Goal: Information Seeking & Learning: Learn about a topic

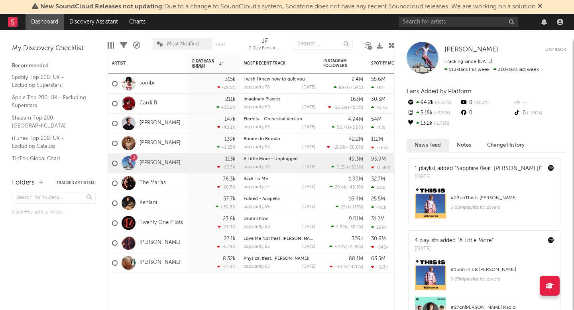
click at [426, 61] on div at bounding box center [423, 58] width 32 height 32
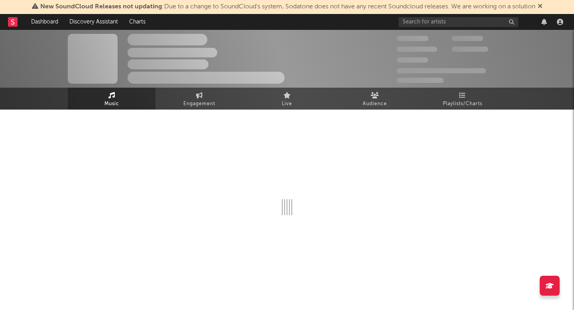
select select "6m"
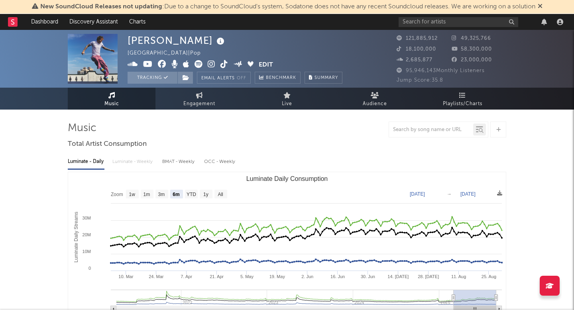
scroll to position [2, 0]
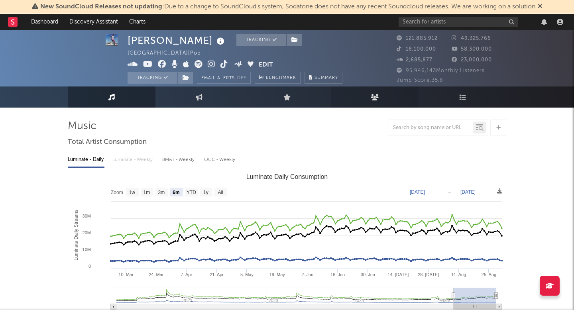
click at [338, 106] on link "Audience" at bounding box center [375, 97] width 88 height 21
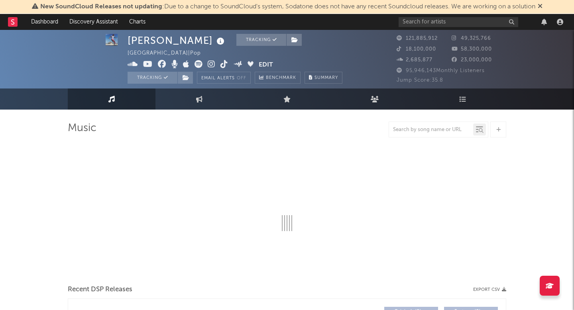
scroll to position [2, 0]
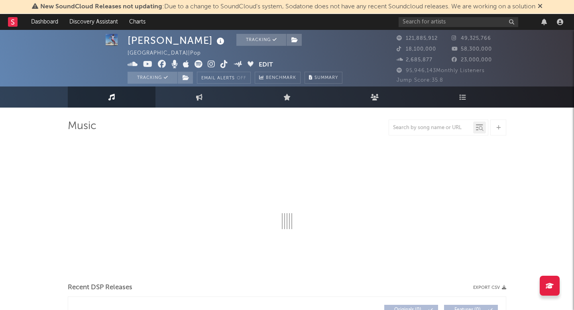
select select "6m"
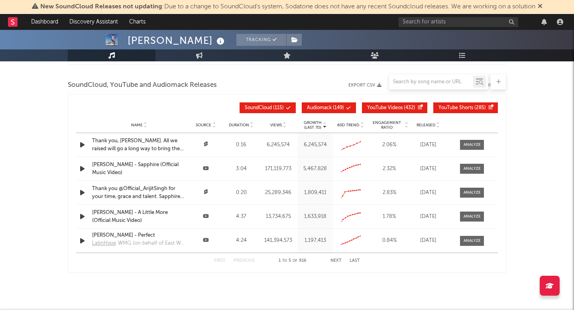
scroll to position [1046, 0]
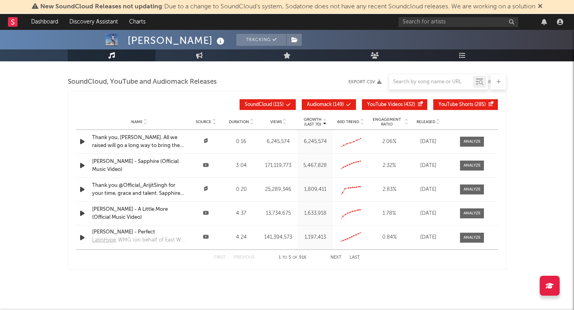
click at [206, 143] on icon at bounding box center [206, 140] width 6 height 5
click at [204, 141] on icon at bounding box center [206, 140] width 6 height 5
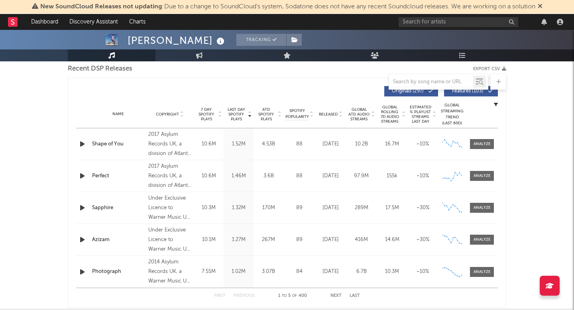
scroll to position [0, 0]
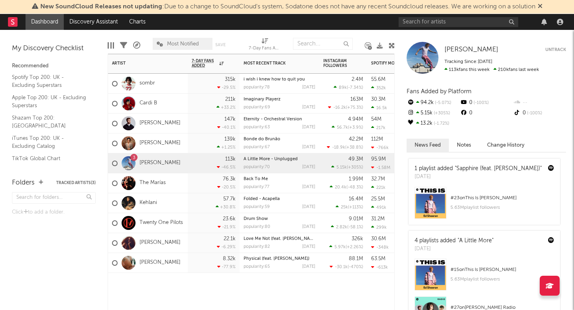
click at [164, 81] on div "sombr" at bounding box center [148, 84] width 80 height 20
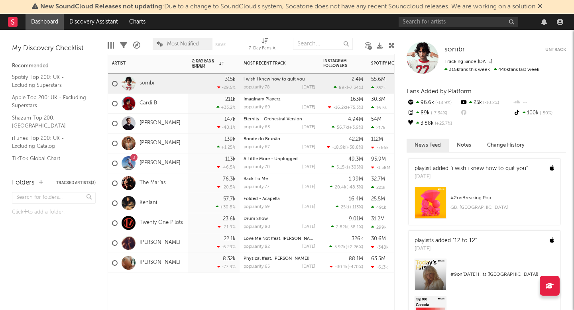
click at [155, 86] on div "sombr" at bounding box center [148, 84] width 80 height 20
click at [144, 84] on link "sombr" at bounding box center [148, 83] width 16 height 7
click at [142, 88] on div "sombr" at bounding box center [133, 83] width 43 height 23
click at [142, 79] on div "sombr" at bounding box center [133, 83] width 43 height 23
click at [151, 104] on link "Cardi B" at bounding box center [149, 103] width 18 height 7
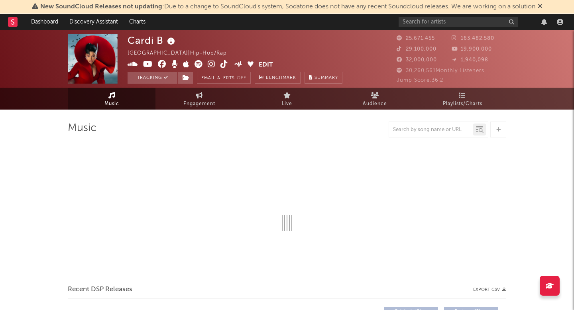
select select "6m"
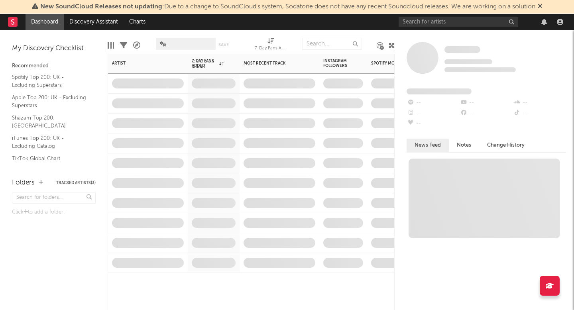
click at [171, 106] on span at bounding box center [148, 104] width 80 height 20
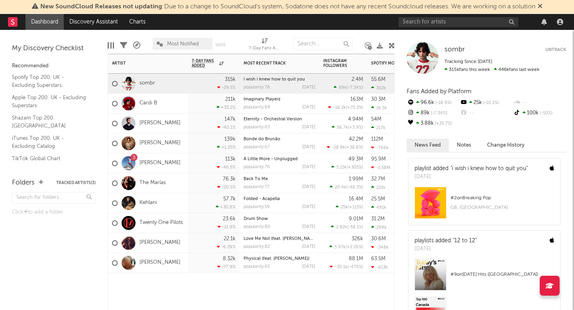
click at [171, 106] on div "Cardi B" at bounding box center [148, 104] width 80 height 20
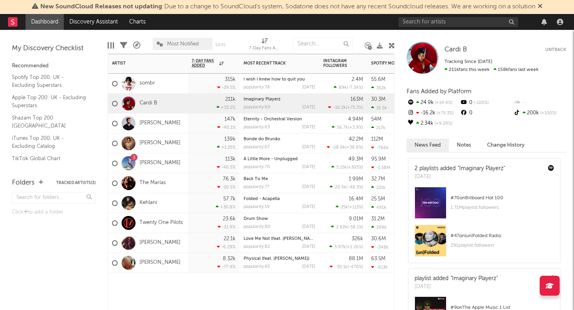
click at [160, 83] on div "sombr" at bounding box center [148, 84] width 80 height 20
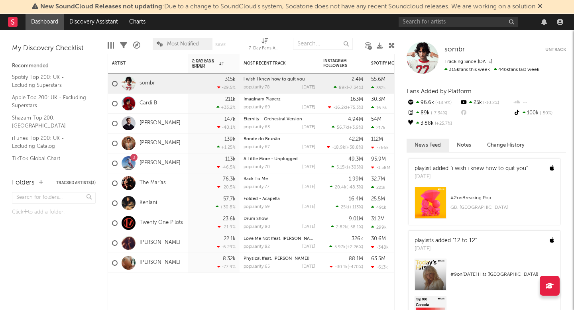
click at [163, 124] on link "[PERSON_NAME]" at bounding box center [160, 123] width 41 height 7
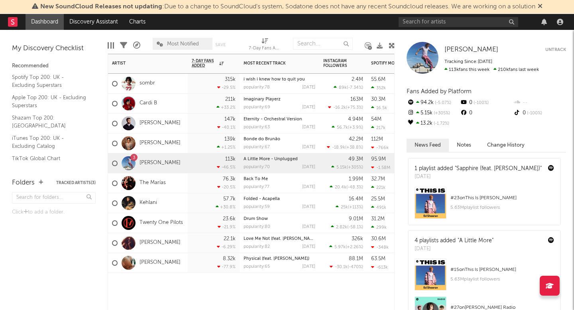
click at [169, 124] on div "[PERSON_NAME]" at bounding box center [148, 124] width 80 height 20
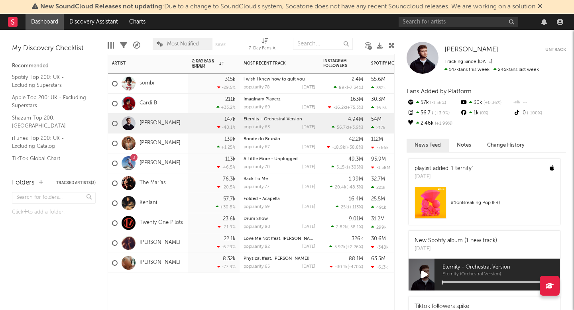
click at [159, 87] on div "sombr" at bounding box center [148, 84] width 80 height 20
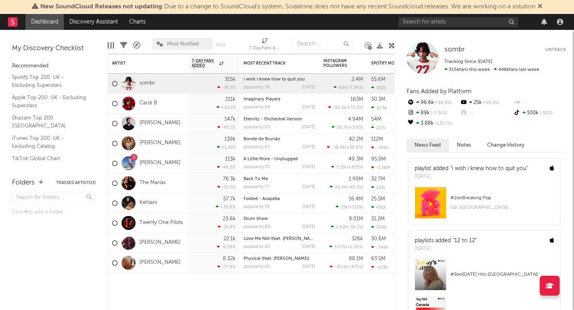
click at [472, 200] on div "# 2 on Breaking Pop" at bounding box center [502, 198] width 104 height 10
click at [172, 86] on div "sombr" at bounding box center [148, 84] width 80 height 20
click at [169, 86] on div "sombr" at bounding box center [148, 84] width 80 height 20
click at [147, 82] on link "sombr" at bounding box center [148, 83] width 16 height 7
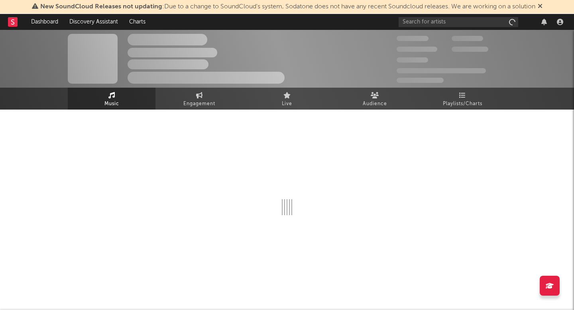
select select "6m"
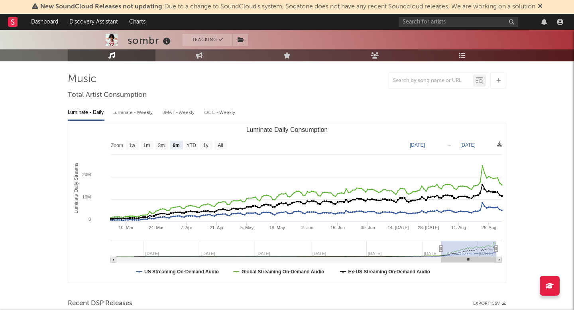
scroll to position [50, 0]
